Goal: Task Accomplishment & Management: Complete application form

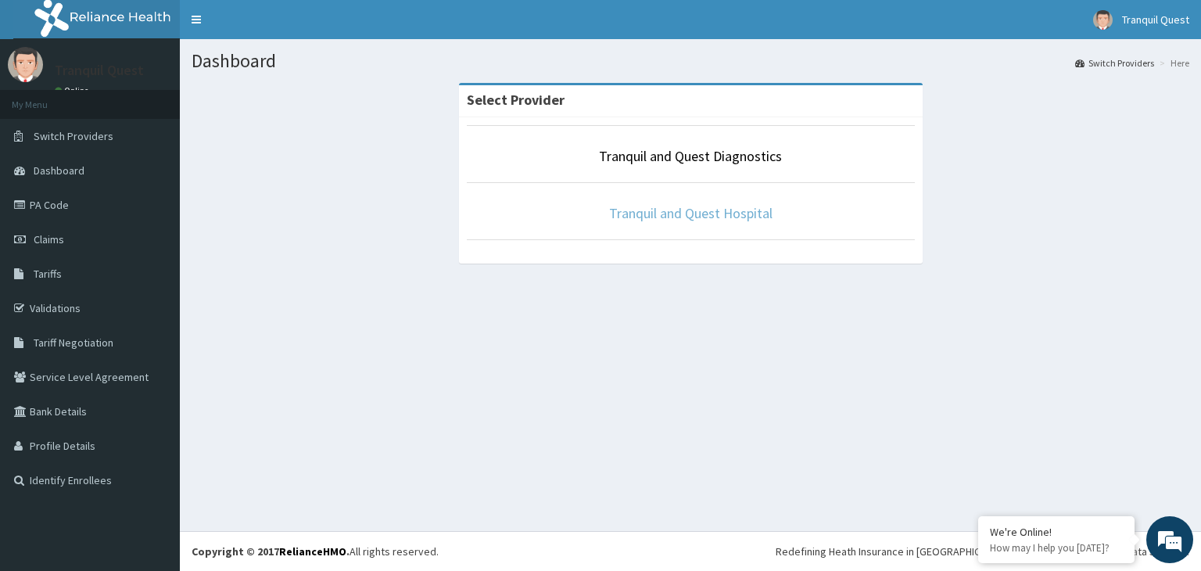
click at [676, 217] on link "Tranquil and Quest Hospital" at bounding box center [690, 213] width 163 height 18
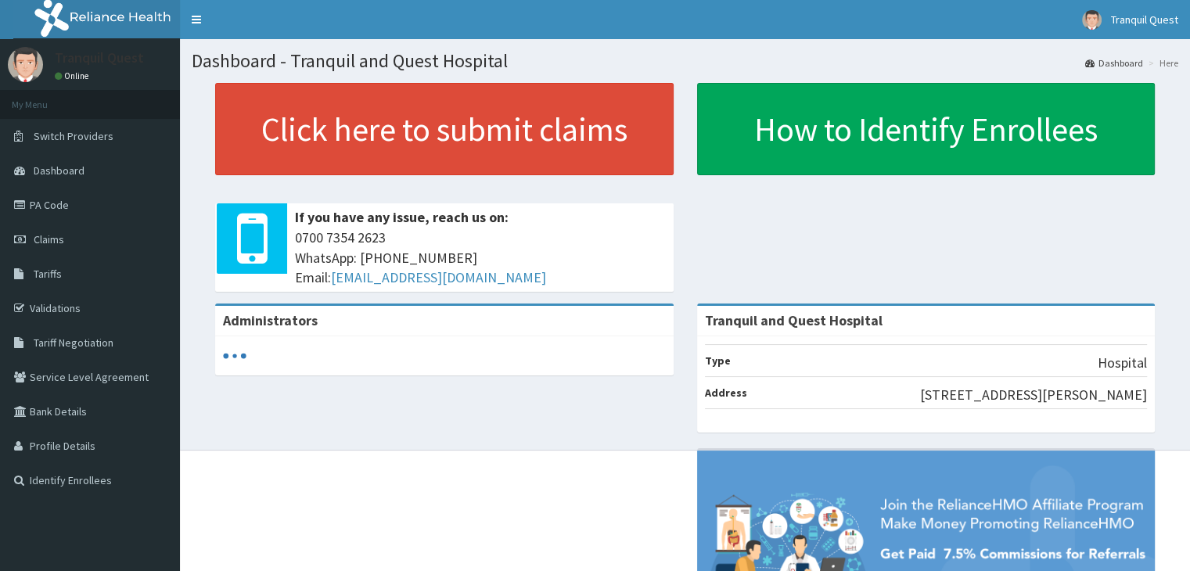
click at [38, 197] on link "PA Code" at bounding box center [90, 205] width 180 height 34
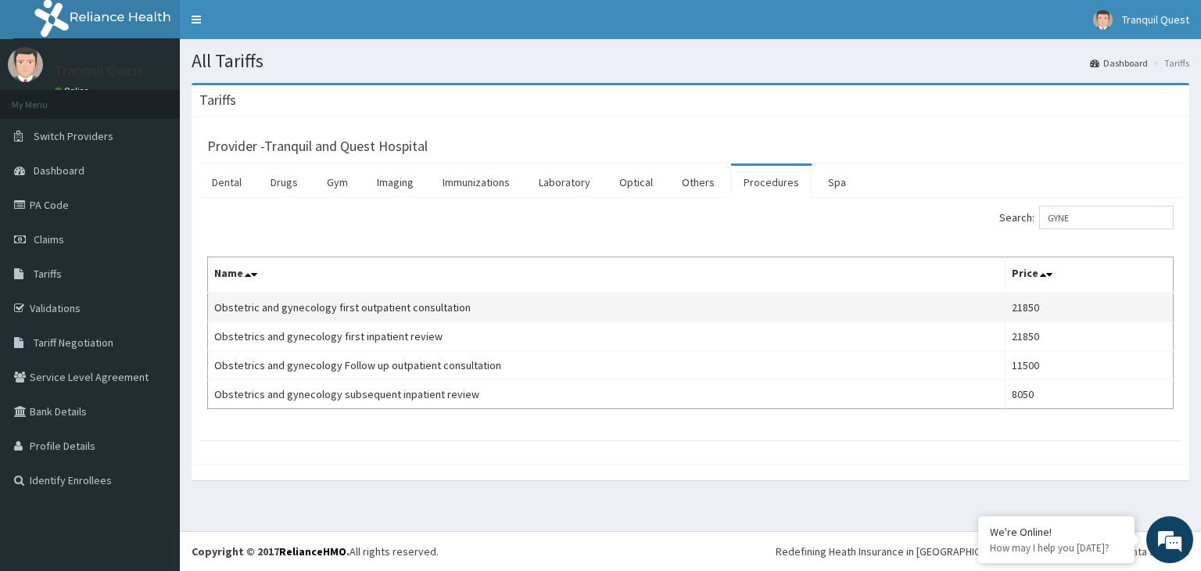
type input "GYNE"
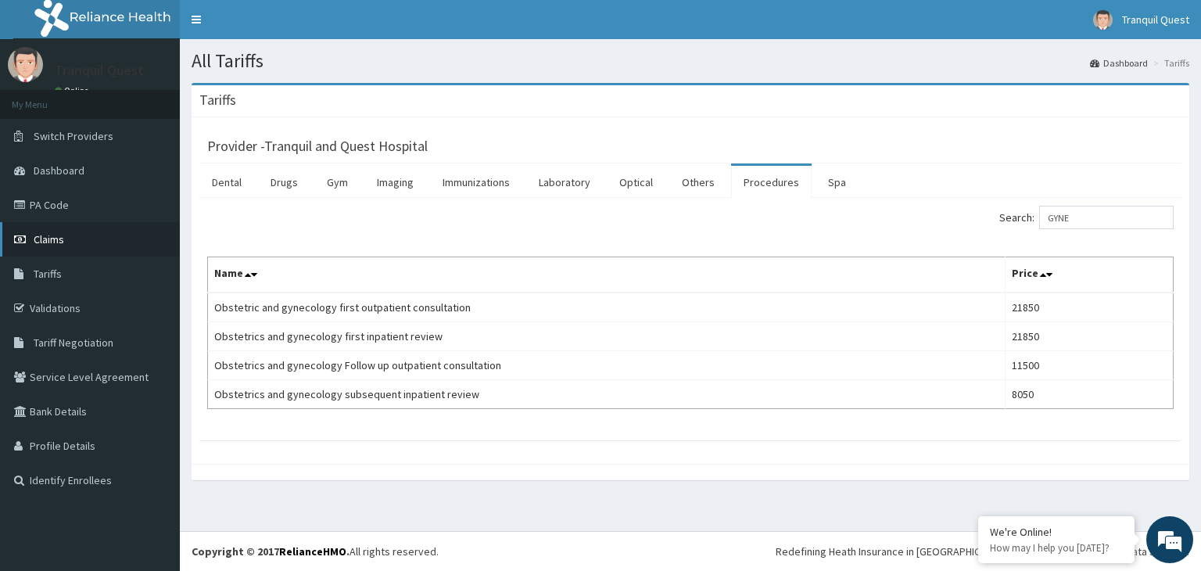
click at [45, 245] on span "Claims" at bounding box center [49, 239] width 31 height 14
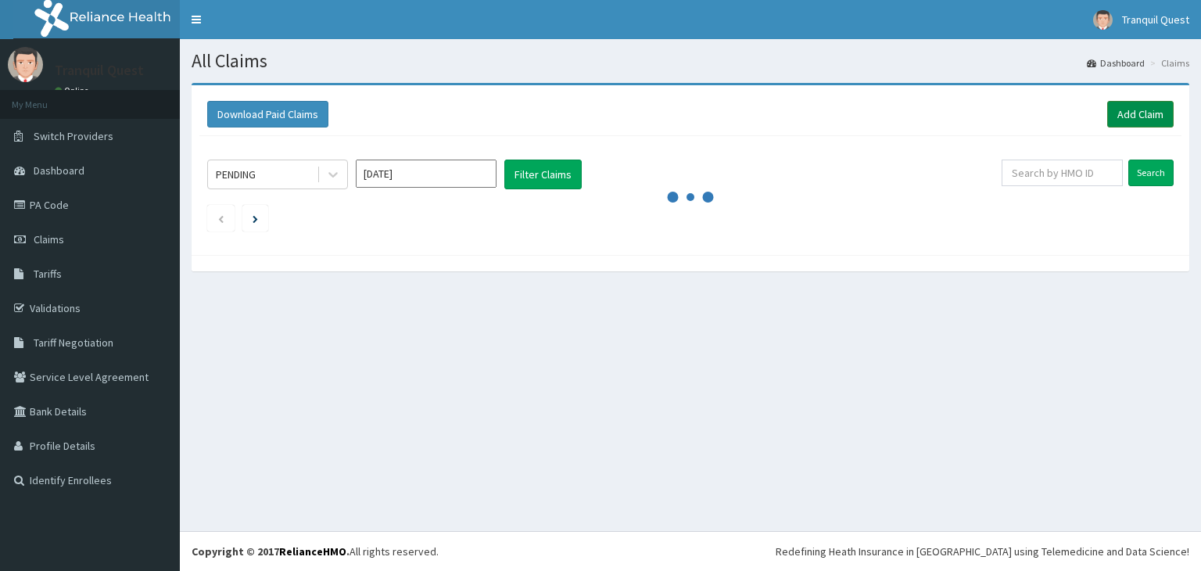
click at [1148, 113] on link "Add Claim" at bounding box center [1140, 114] width 66 height 27
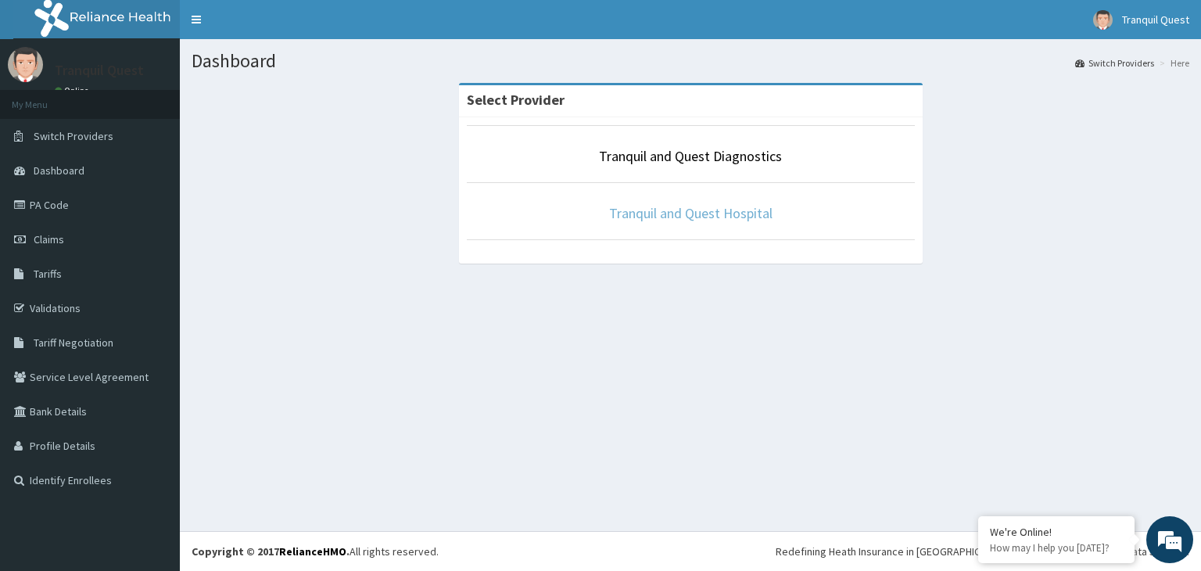
click at [673, 214] on link "Tranquil and Quest Hospital" at bounding box center [690, 213] width 163 height 18
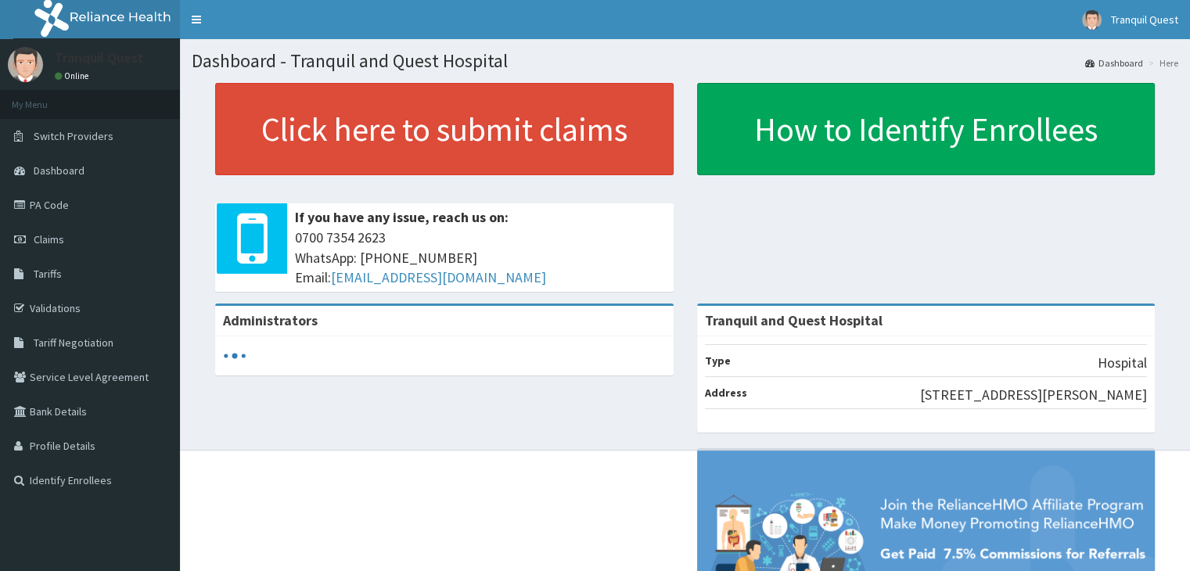
click at [81, 232] on link "Claims" at bounding box center [90, 239] width 180 height 34
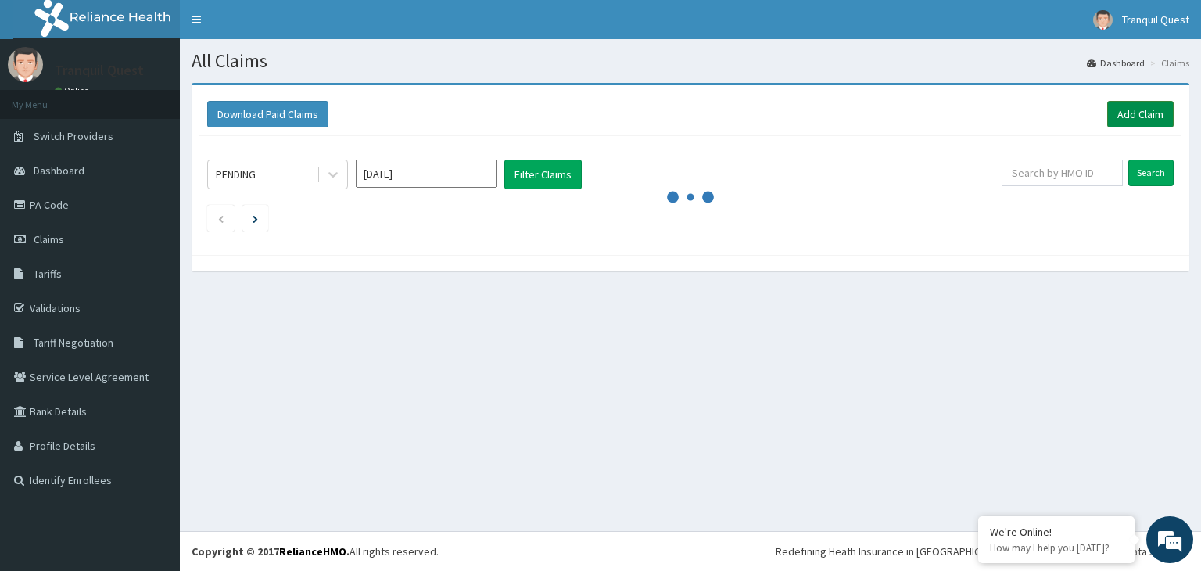
click at [1115, 126] on link "Add Claim" at bounding box center [1140, 114] width 66 height 27
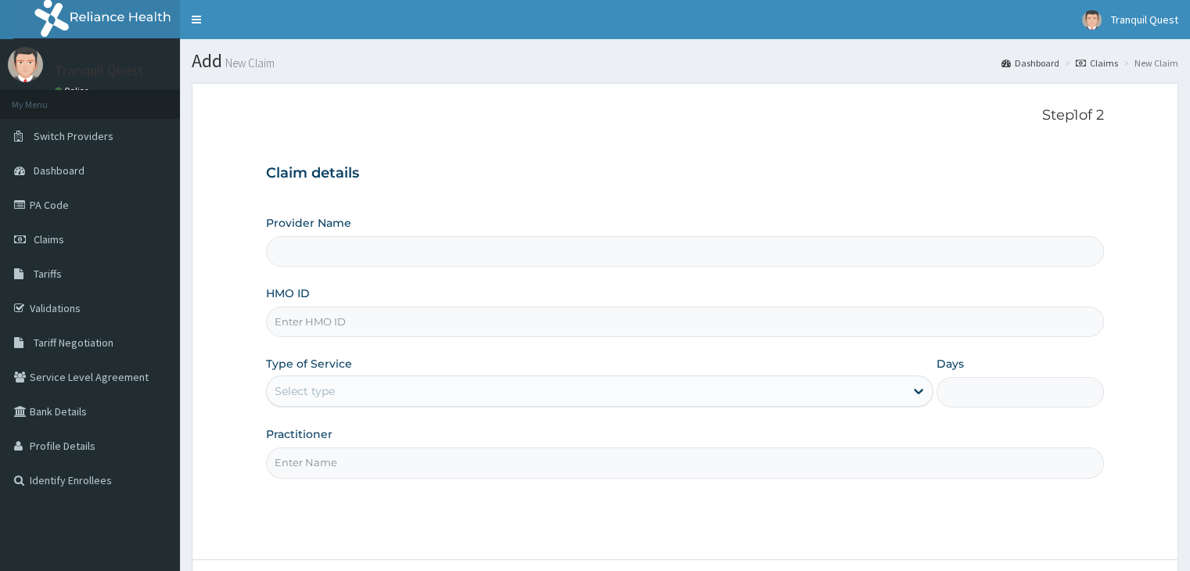
click at [428, 312] on input "HMO ID" at bounding box center [684, 322] width 837 height 31
type input "IFS"
type input "Tranquil and Quest Hospital"
type input "IFS/10042/A"
click at [369, 389] on div "Select type" at bounding box center [585, 391] width 637 height 25
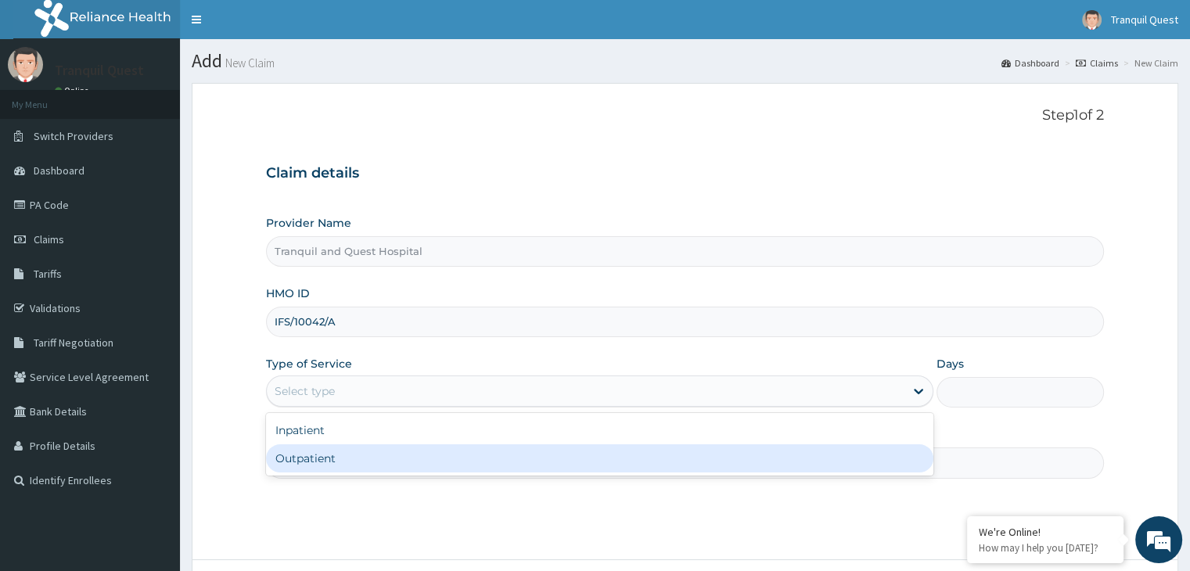
click at [358, 461] on div "Outpatient" at bounding box center [599, 458] width 667 height 28
type input "1"
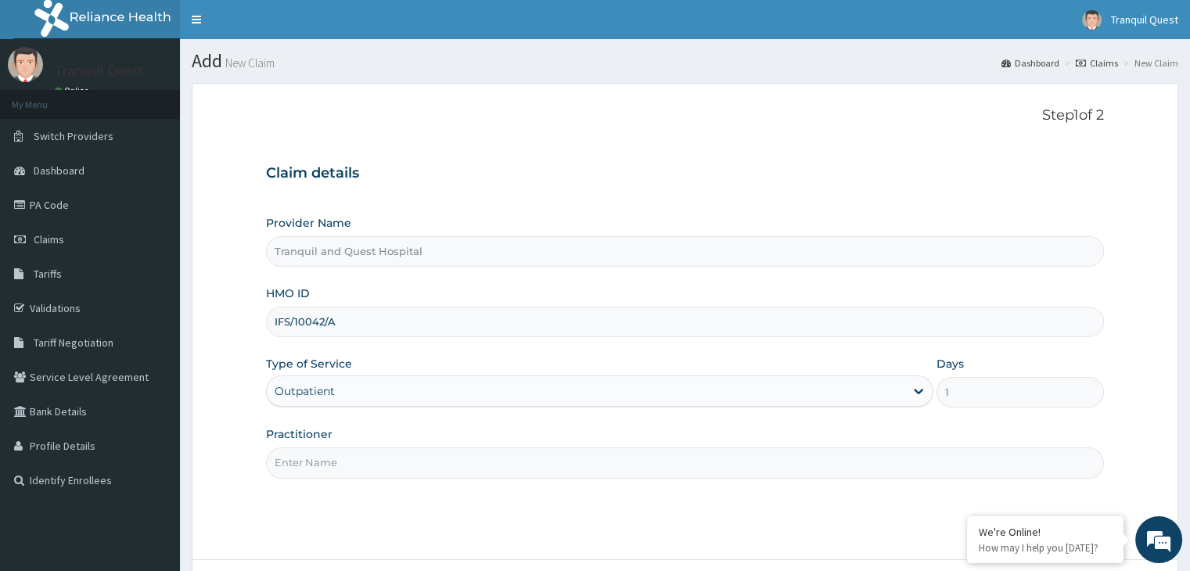
click at [379, 468] on input "Practitioner" at bounding box center [684, 462] width 837 height 31
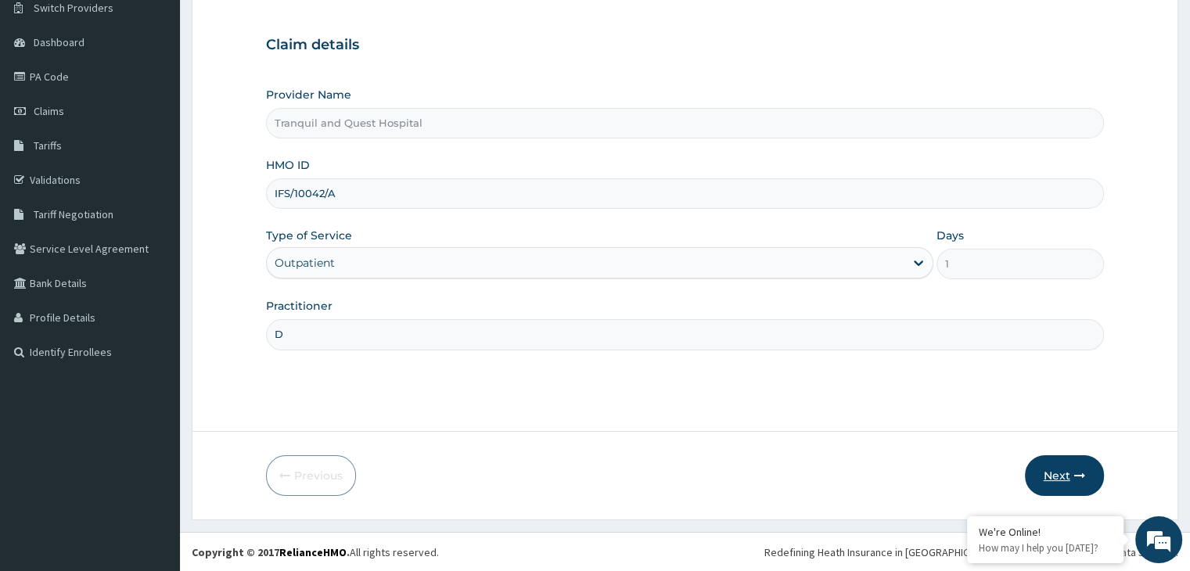
type input "D"
click at [1074, 479] on icon "button" at bounding box center [1079, 475] width 11 height 11
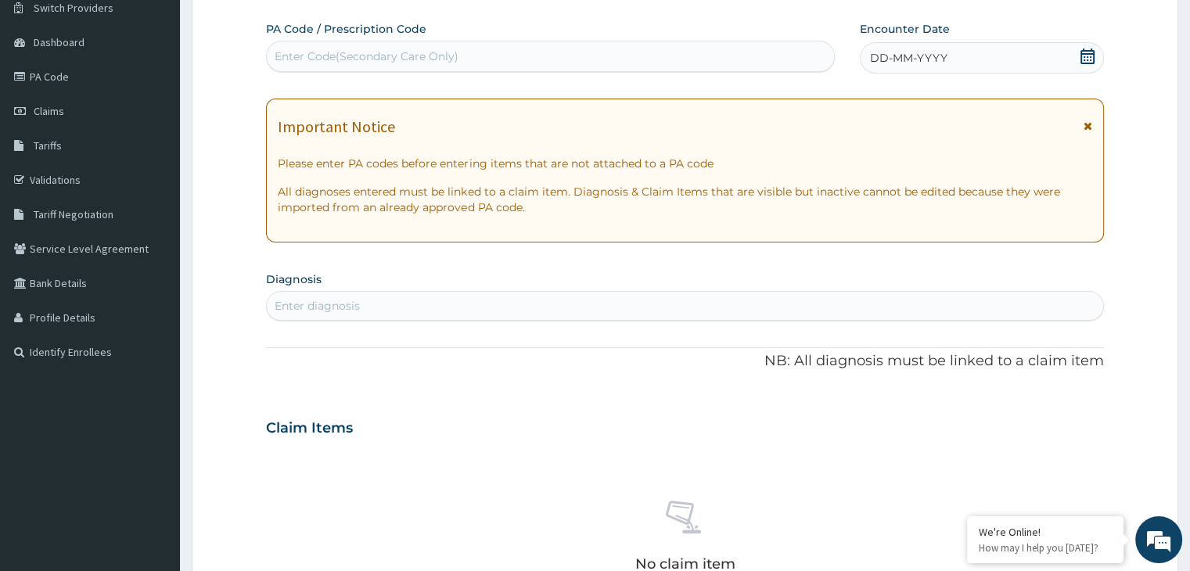
click at [429, 60] on div "Enter Code(Secondary Care Only)" at bounding box center [367, 56] width 184 height 16
paste input "PA/8FE1F9"
type input "PA/8FE1F9"
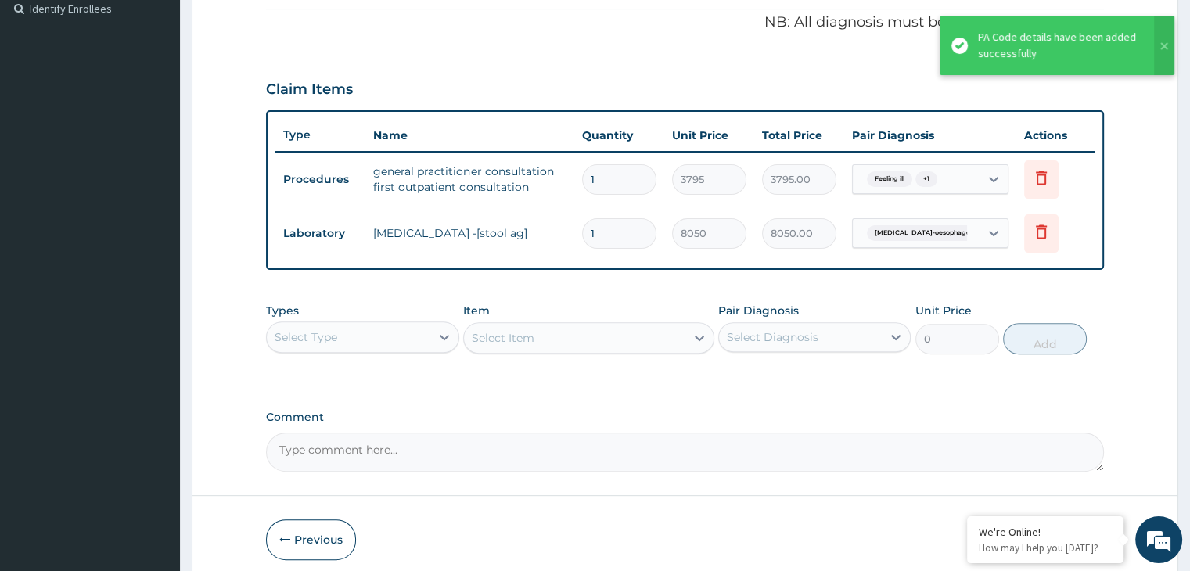
scroll to position [498, 0]
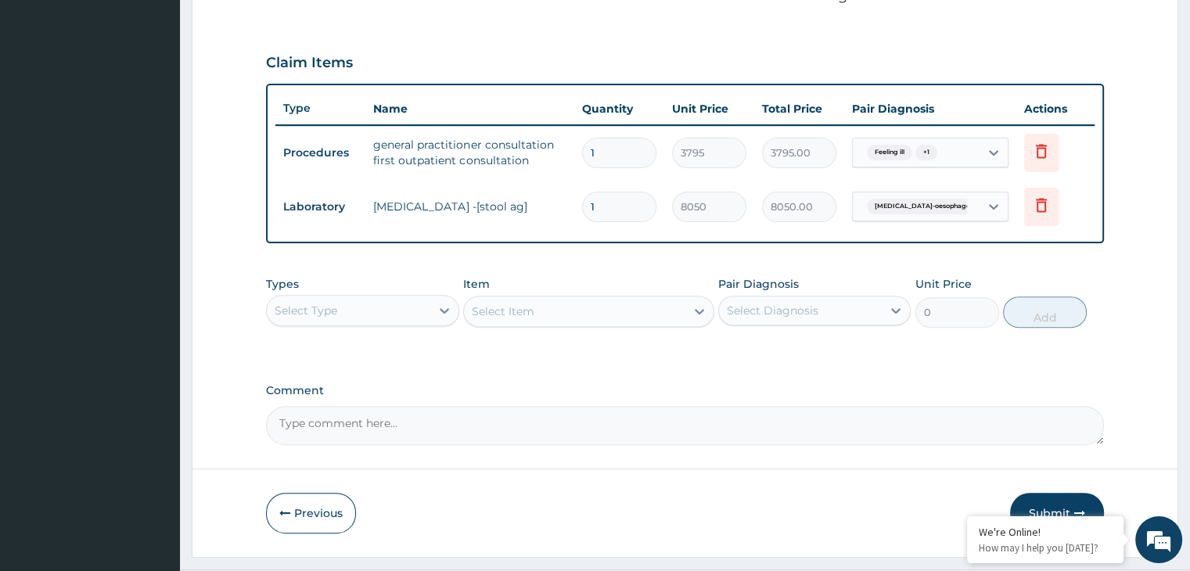
drag, startPoint x: 389, startPoint y: 297, endPoint x: 385, endPoint y: 305, distance: 8.7
click at [386, 302] on div "Select Type" at bounding box center [348, 310] width 163 height 25
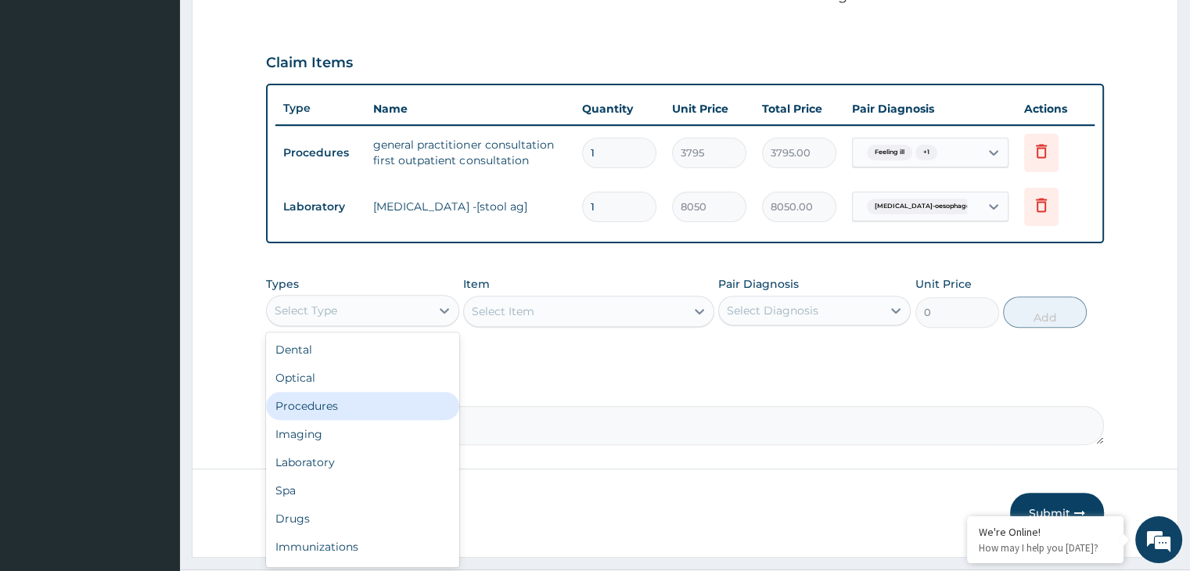
scroll to position [53, 0]
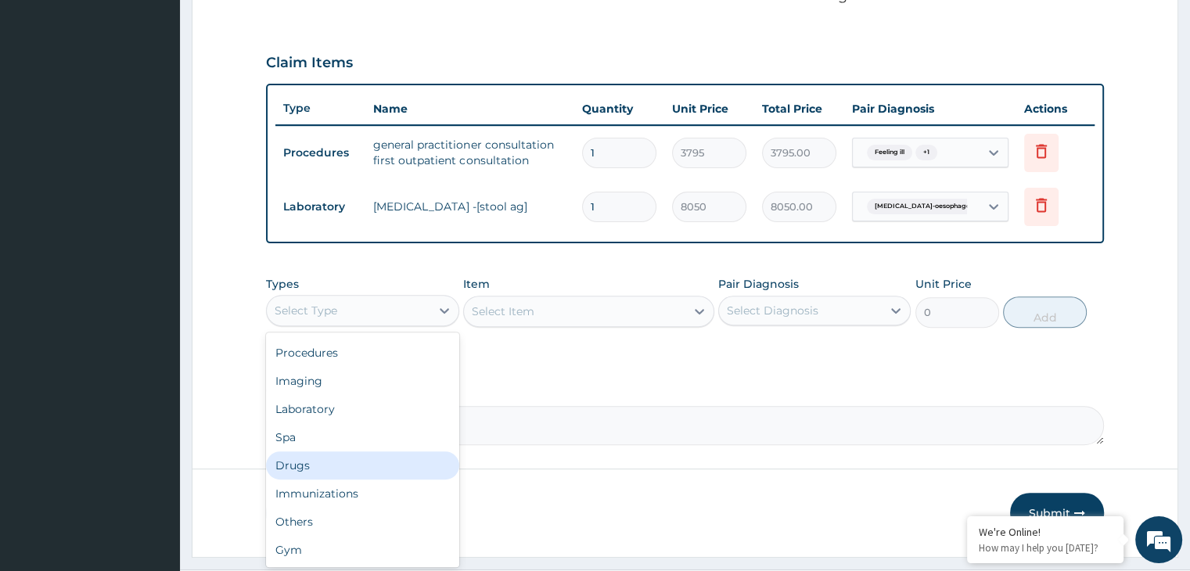
click at [311, 455] on div "Drugs" at bounding box center [362, 465] width 192 height 28
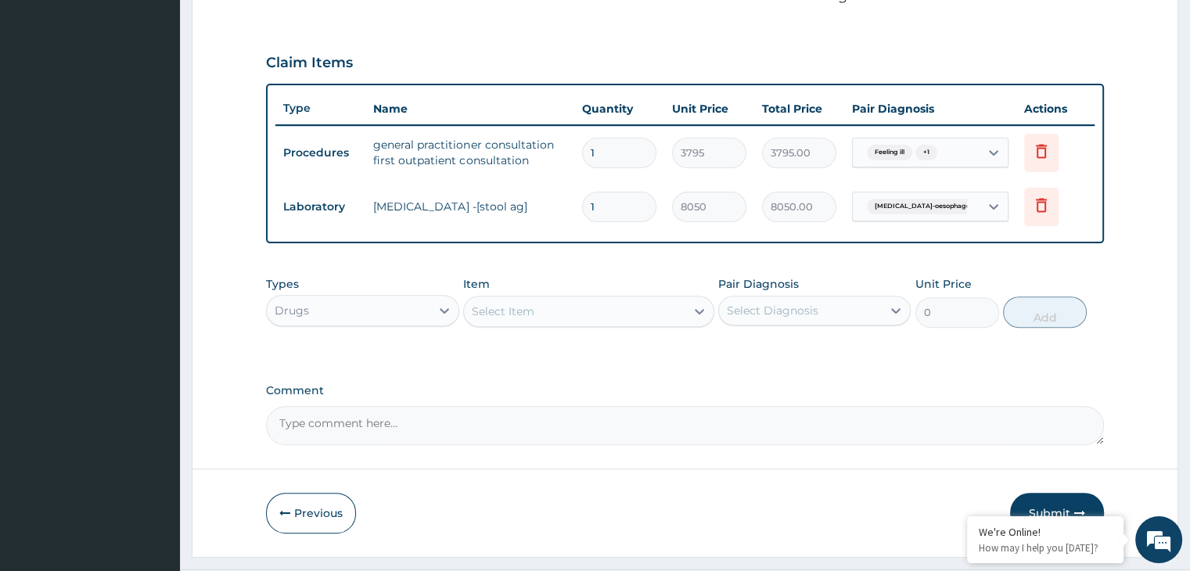
click at [652, 314] on div "Select Item" at bounding box center [574, 311] width 221 height 25
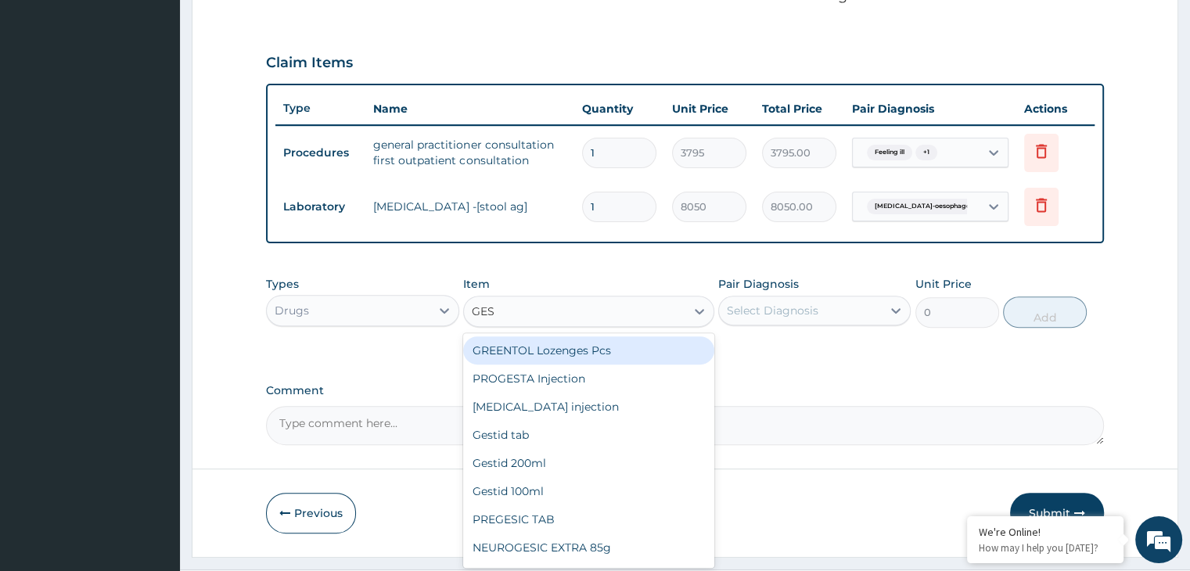
type input "GEST"
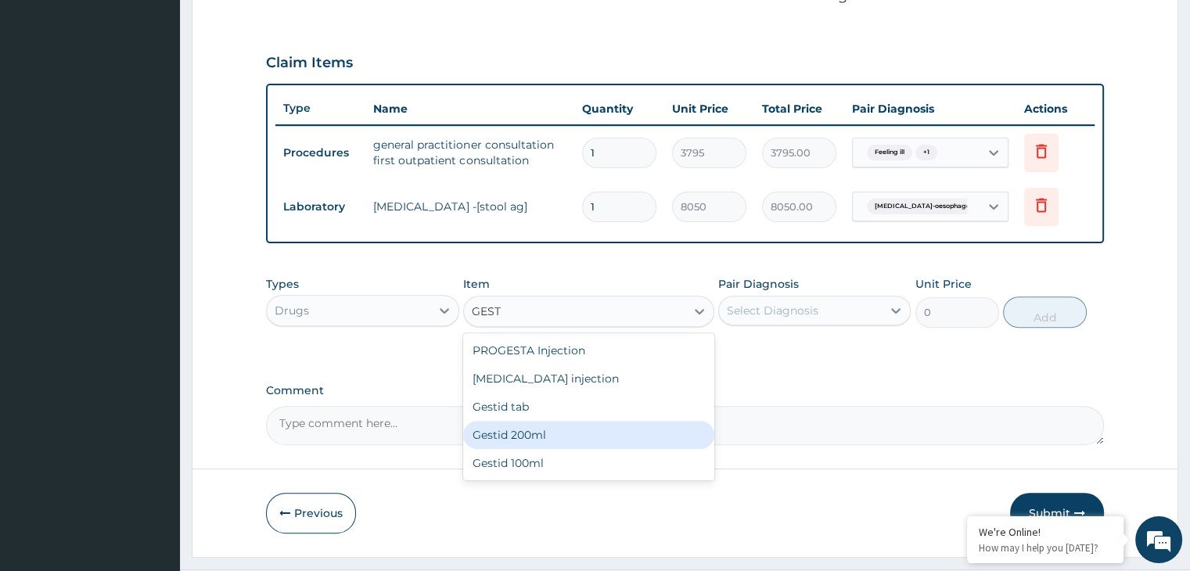
click at [519, 436] on div "Gestid 200ml" at bounding box center [588, 435] width 251 height 28
type input "1138.5"
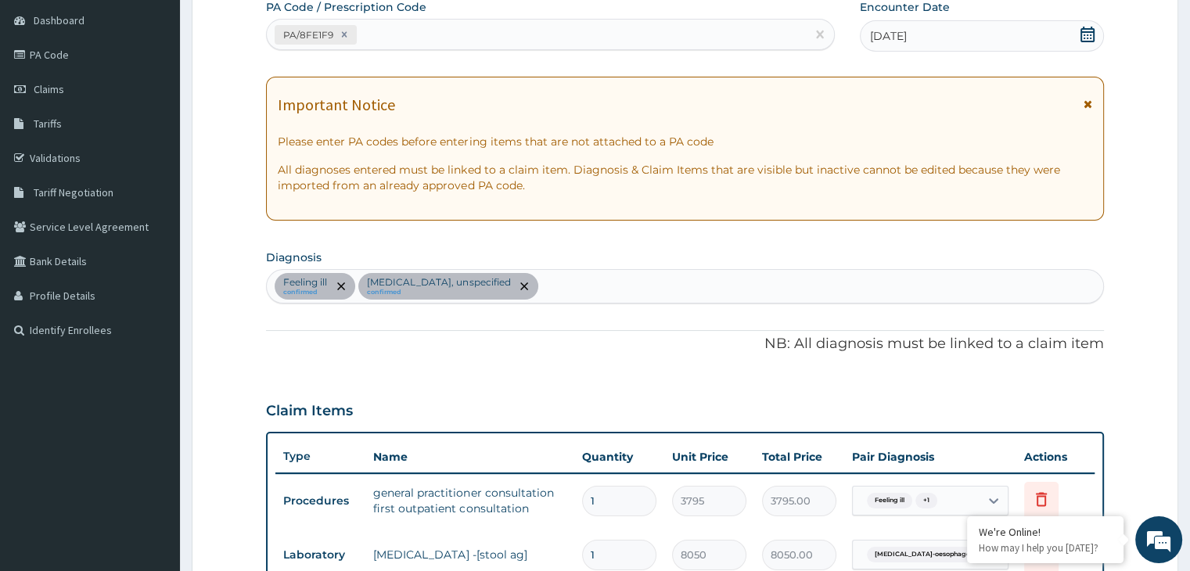
scroll to position [109, 0]
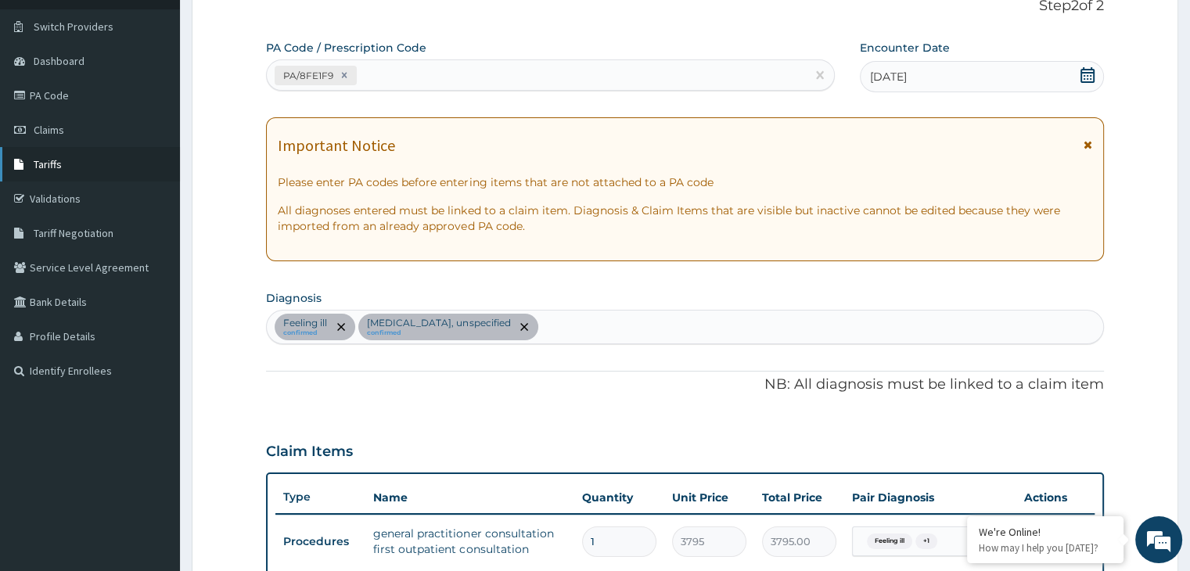
click at [53, 166] on span "Tariffs" at bounding box center [48, 164] width 28 height 14
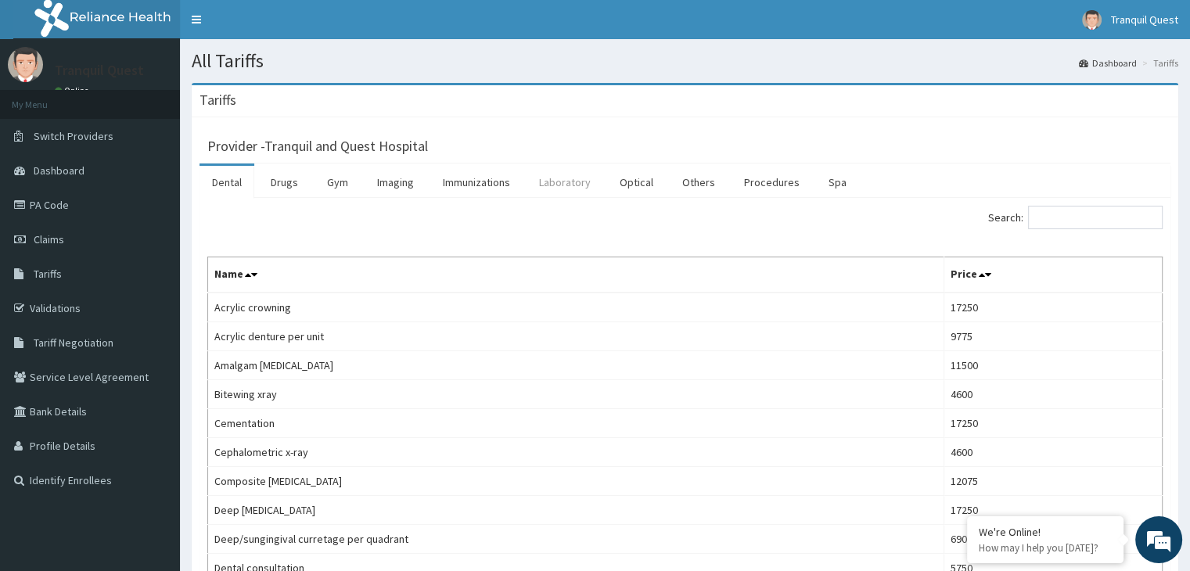
click at [567, 183] on link "Laboratory" at bounding box center [564, 182] width 77 height 33
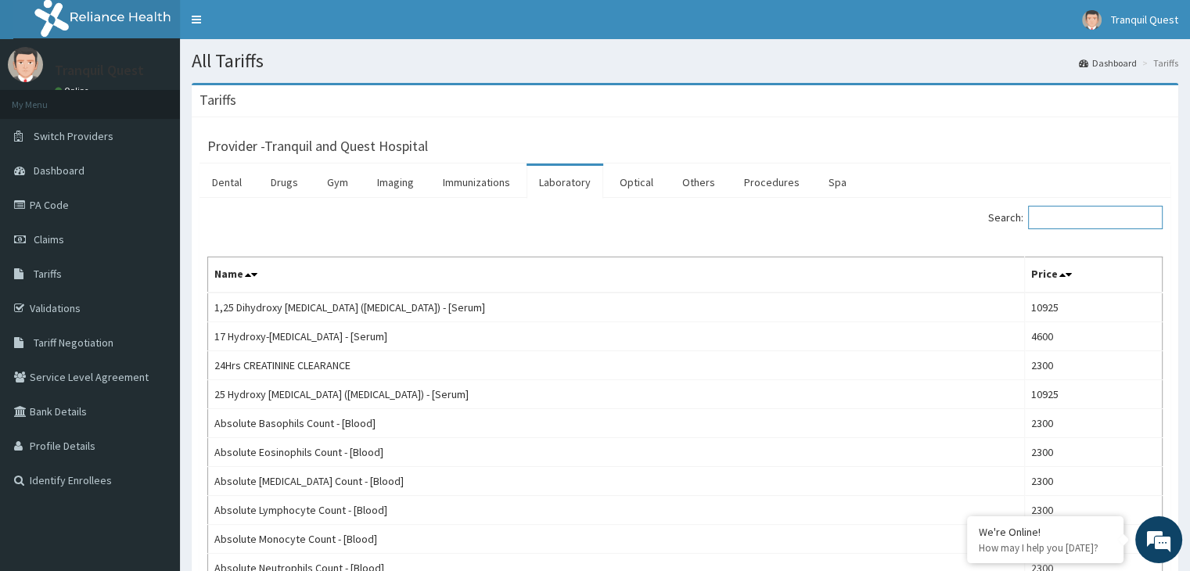
click at [1108, 220] on input "Search:" at bounding box center [1095, 217] width 135 height 23
type input "CEA"
